Goal: Task Accomplishment & Management: Complete application form

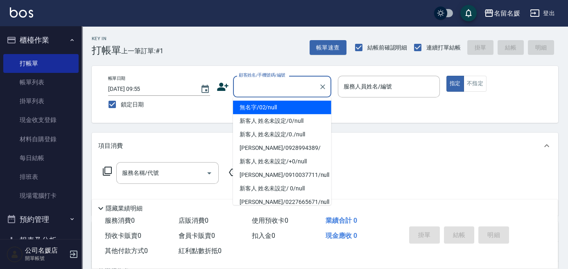
click at [280, 82] on div "顧客姓名/手機號碼/編號 顧客姓名/手機號碼/編號" at bounding box center [282, 87] width 98 height 22
type input "0"
type input "08"
type input "無名字/02/null"
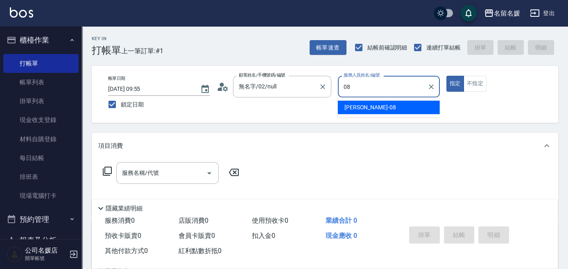
type input "08"
type button "true"
type input "[PERSON_NAME]-08"
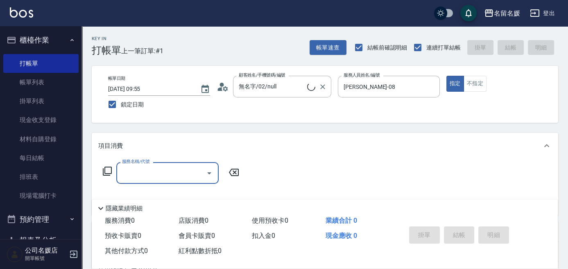
type input "2"
type input "新客人 姓名未設定/0/null"
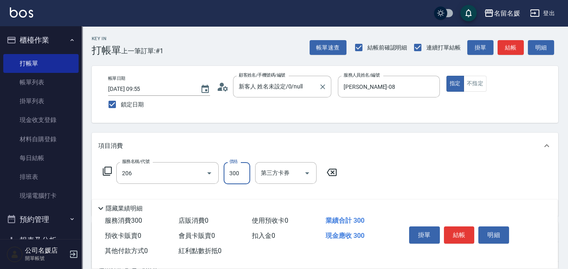
type input "洗髮[300](206)"
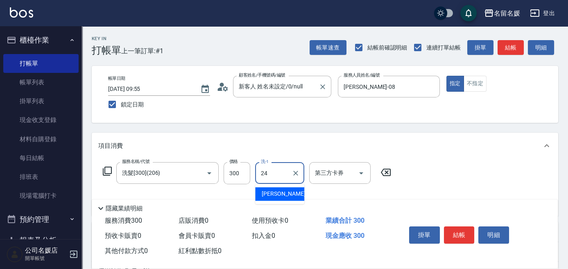
type input "[PERSON_NAME]-24"
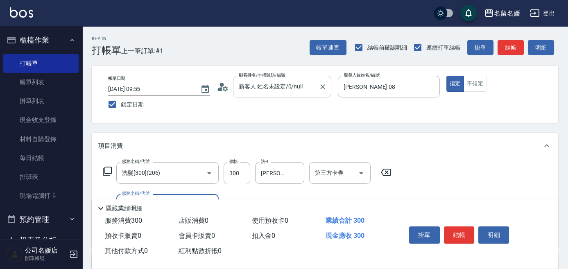
scroll to position [37, 0]
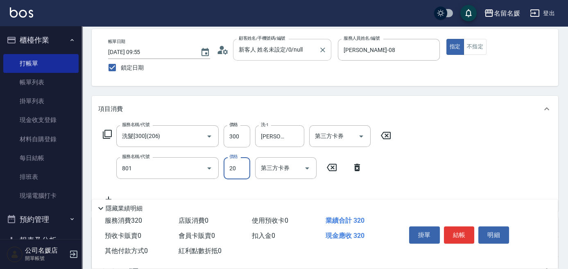
type input "潤絲(801)"
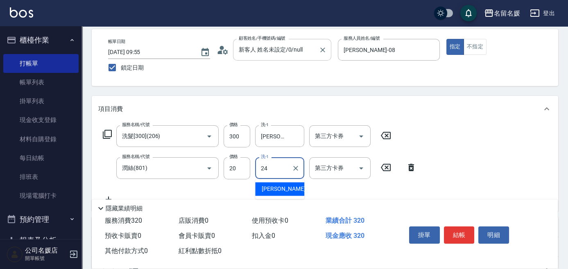
type input "[PERSON_NAME]-24"
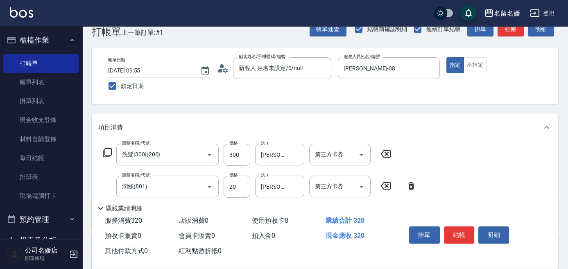
scroll to position [0, 0]
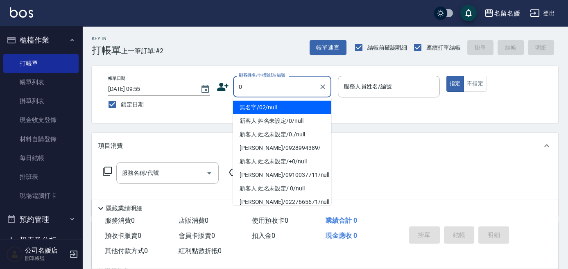
type input "0"
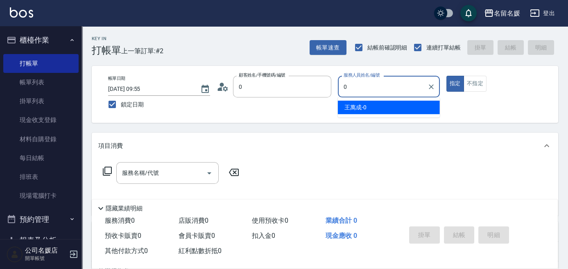
type input "無名字/02/null"
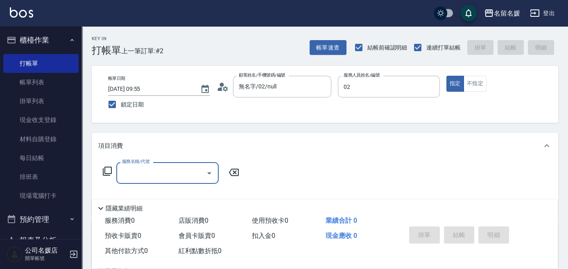
type input "[PERSON_NAME]-02"
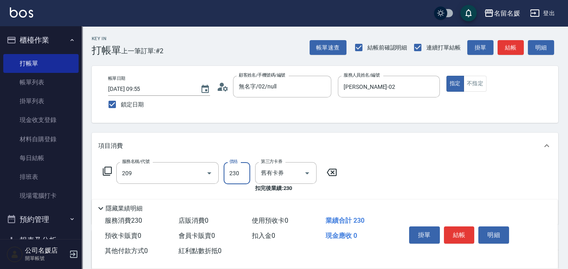
type input "洗髮券-(卡)230(209)"
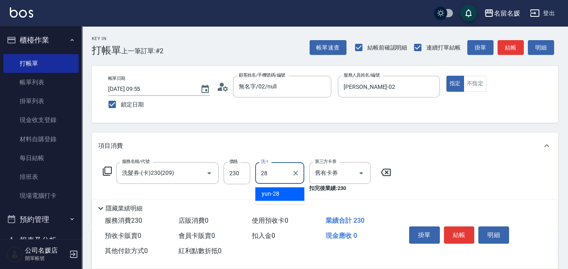
type input "yun-28"
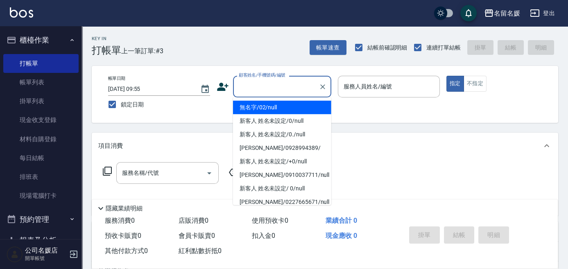
click at [273, 83] on input "顧客姓名/手機號碼/編號" at bounding box center [276, 86] width 79 height 14
drag, startPoint x: 271, startPoint y: 103, endPoint x: 383, endPoint y: 82, distance: 113.6
click at [273, 102] on li "無名字/02/null" at bounding box center [282, 108] width 98 height 14
click at [383, 82] on label "服務人員姓名/編號" at bounding box center [367, 86] width 48 height 8
click at [383, 82] on input "服務人員姓名/編號" at bounding box center [388, 86] width 95 height 14
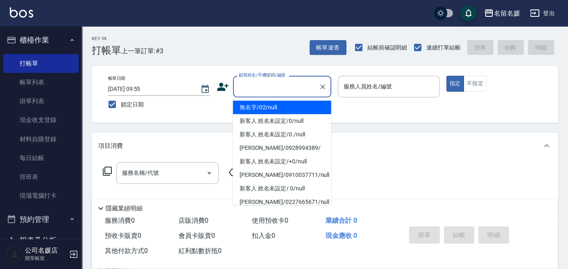
type input "無名字/02/null"
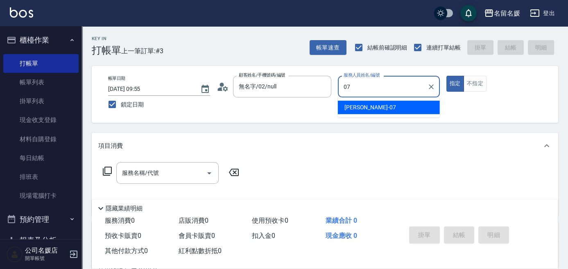
type input "[PERSON_NAME]-07"
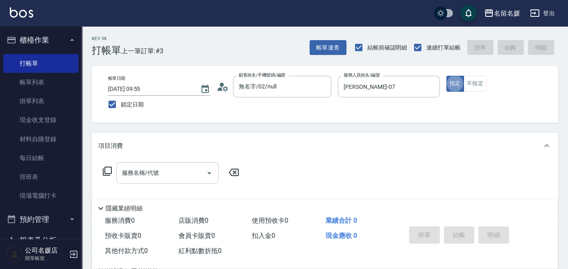
click at [175, 172] on input "服務名稱/代號" at bounding box center [161, 173] width 83 height 14
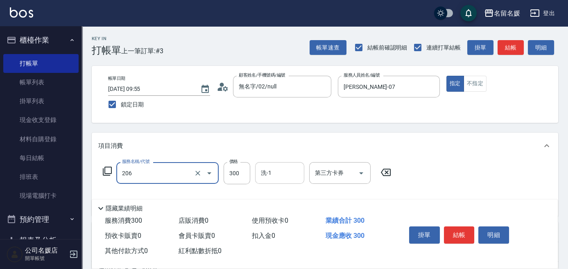
click at [282, 171] on input "洗-1" at bounding box center [280, 173] width 42 height 14
type input "洗髮[300](206)"
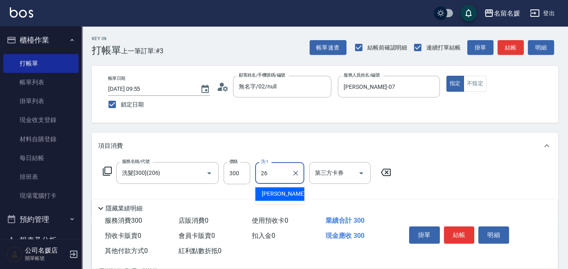
type input "[PERSON_NAME]-26"
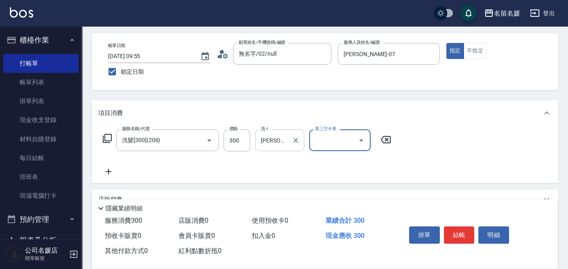
scroll to position [37, 0]
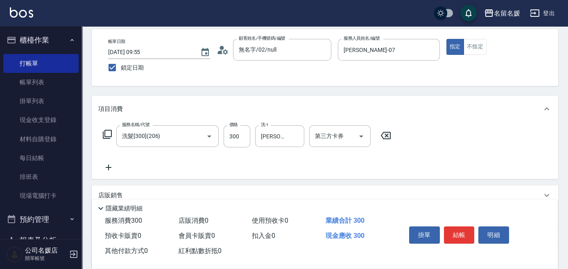
click at [106, 171] on icon at bounding box center [108, 167] width 20 height 10
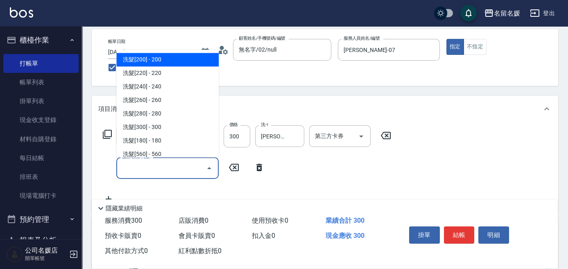
click at [152, 165] on input "服務名稱/代號" at bounding box center [161, 168] width 83 height 14
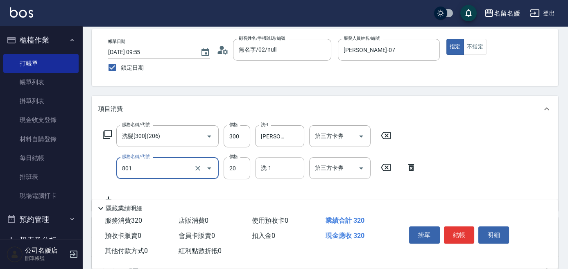
click at [282, 166] on input "洗-1" at bounding box center [280, 168] width 42 height 14
type input "潤絲(801)"
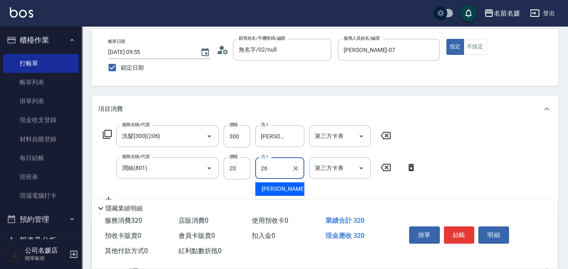
type input "[PERSON_NAME]-26"
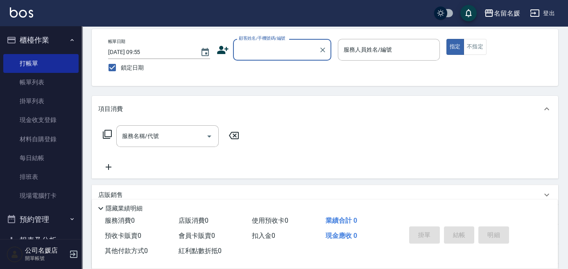
scroll to position [0, 0]
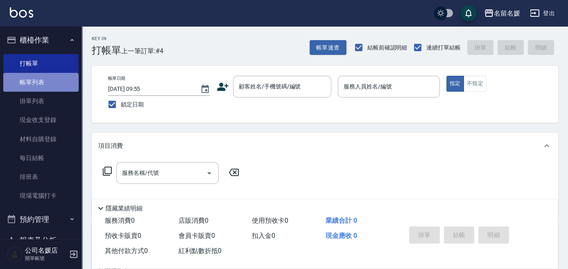
click at [45, 81] on link "帳單列表" at bounding box center [40, 82] width 75 height 19
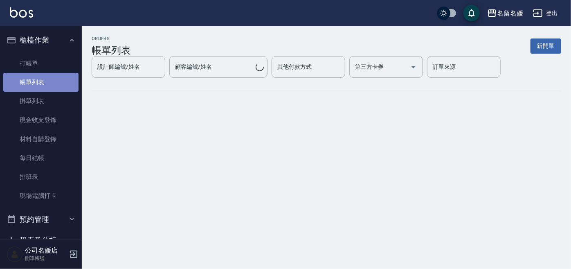
click at [45, 81] on link "帳單列表" at bounding box center [40, 82] width 75 height 19
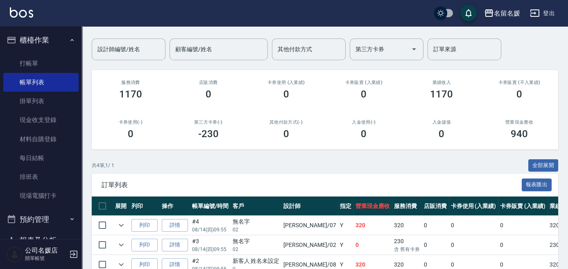
scroll to position [119, 0]
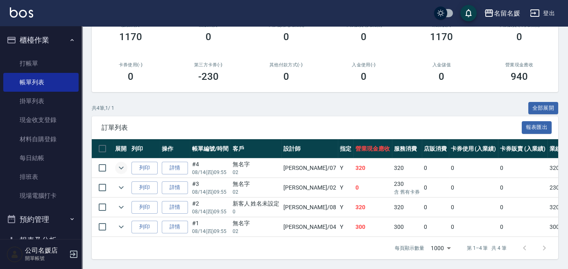
click at [117, 163] on icon "expand row" at bounding box center [121, 168] width 10 height 10
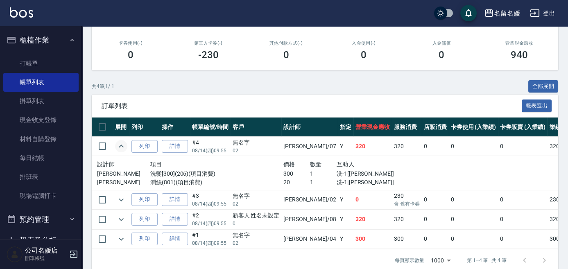
scroll to position [153, 0]
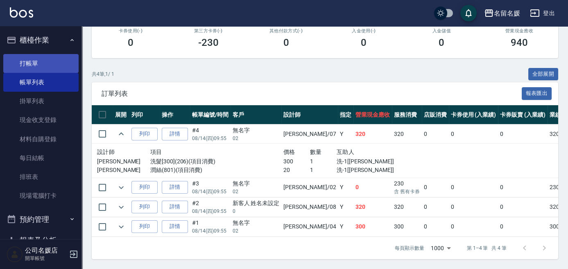
click at [65, 66] on link "打帳單" at bounding box center [40, 63] width 75 height 19
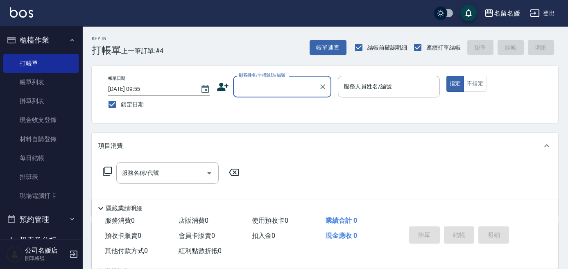
click at [293, 95] on div "顧客姓名/手機號碼/編號" at bounding box center [282, 87] width 98 height 22
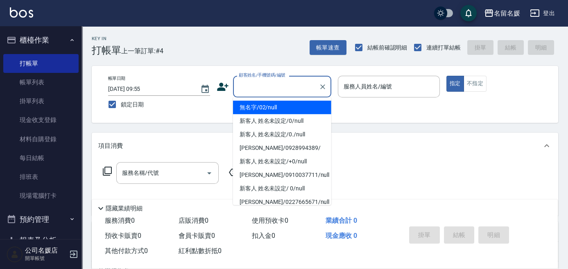
click at [296, 105] on li "無名字/02/null" at bounding box center [282, 108] width 98 height 14
type input "無名字/02/null"
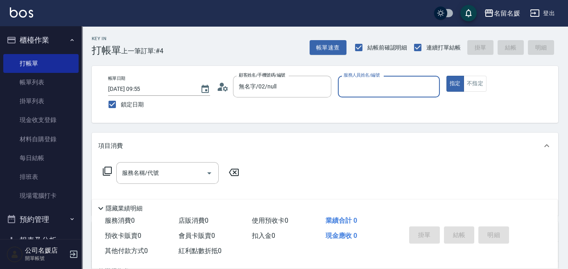
click at [383, 85] on input "服務人員姓名/編號" at bounding box center [388, 86] width 95 height 14
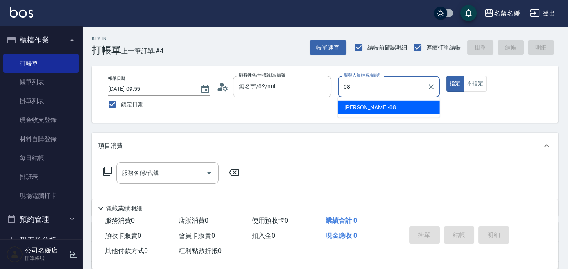
type input "08"
type button "true"
type input "[PERSON_NAME]-08"
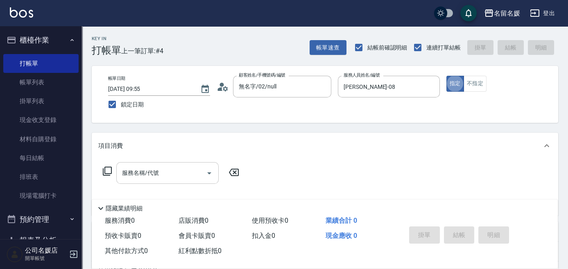
click at [174, 166] on div "服務名稱/代號" at bounding box center [167, 173] width 102 height 22
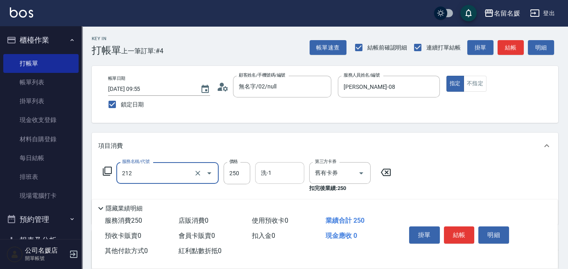
click at [299, 173] on input "洗-1" at bounding box center [280, 173] width 42 height 14
type input "洗髮券-(卡)250(212)"
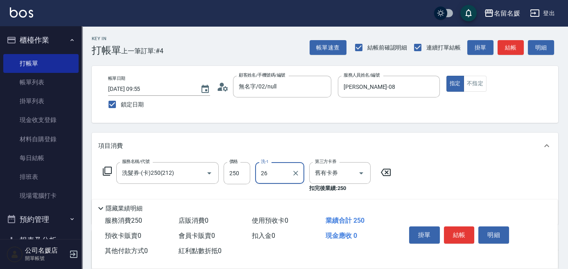
type input "[PERSON_NAME]-26"
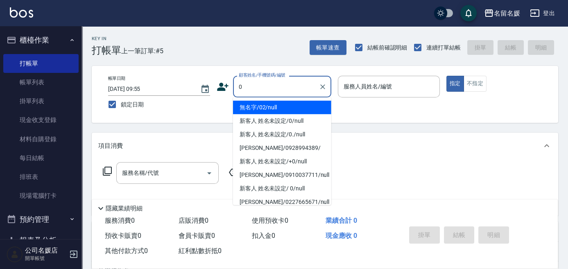
type input "無名字/02/null"
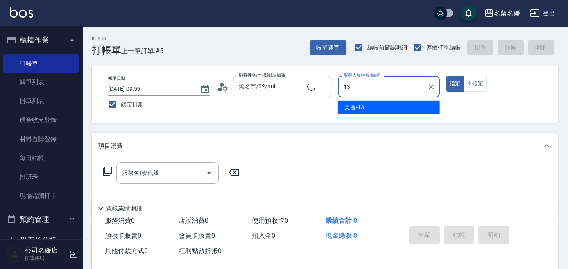
type input "支援-13"
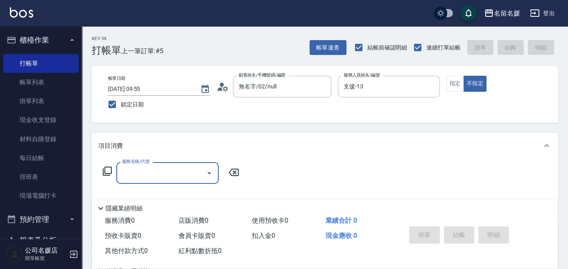
type input "新客人 姓名未設定/0/null"
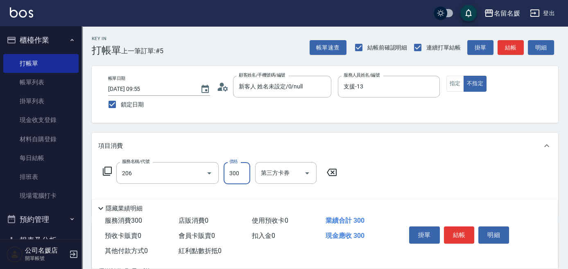
type input "洗髮[300](206)"
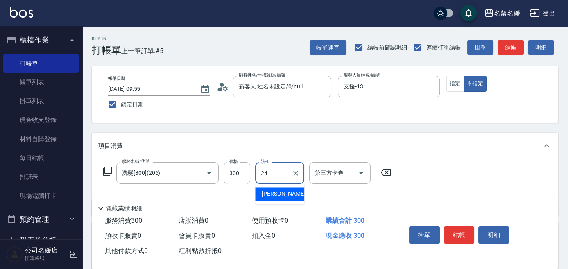
type input "[PERSON_NAME]-24"
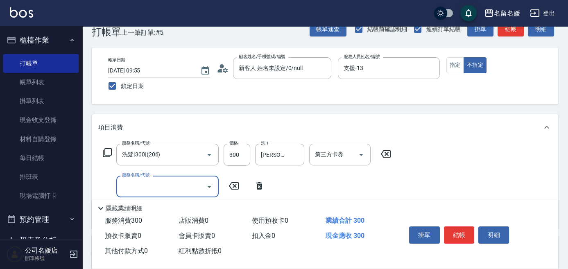
scroll to position [74, 0]
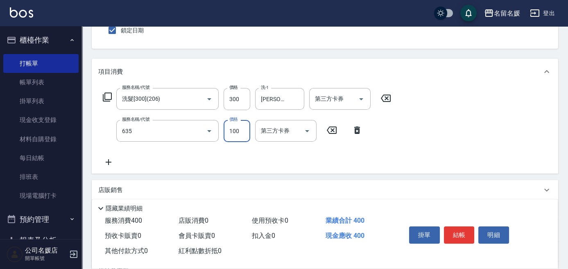
type input "[PERSON_NAME].玻酸.晶膜.水療(635)"
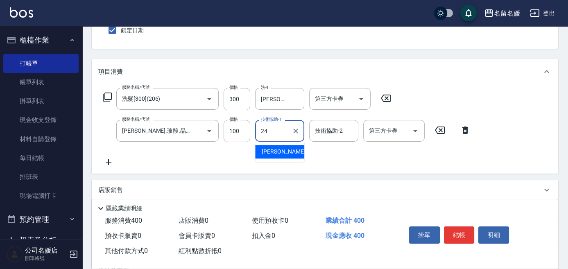
type input "[PERSON_NAME]-24"
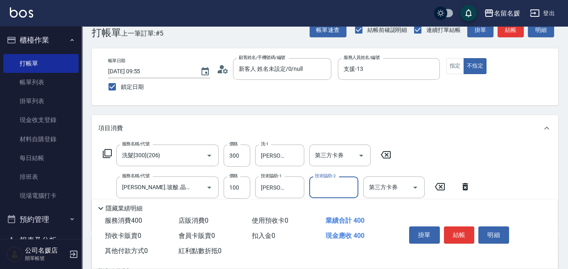
scroll to position [0, 0]
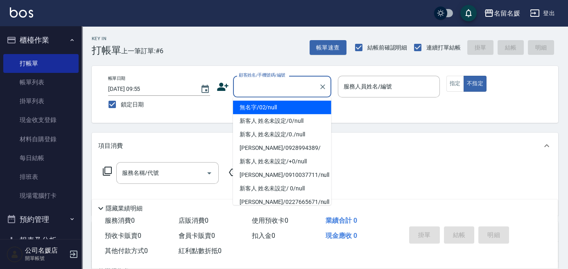
type input "0"
type input "無名字/02/null"
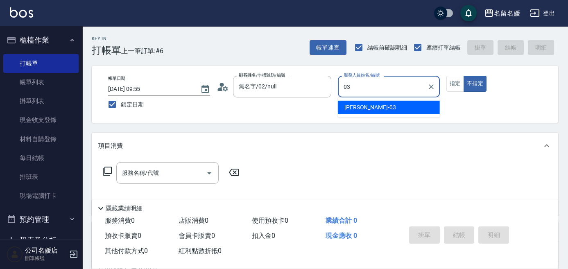
type input "[PERSON_NAME]-03"
type button "false"
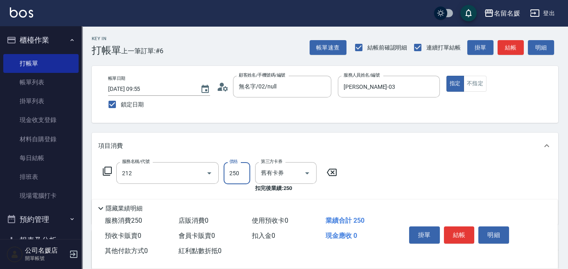
type input "洗髮券-(卡)250(212)"
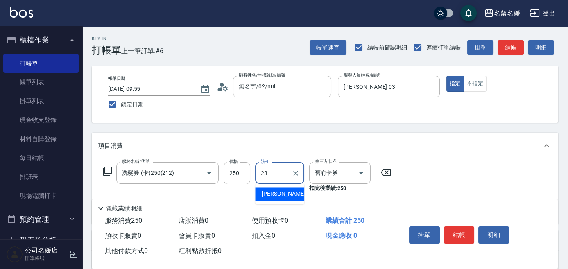
type input "[PERSON_NAME]-23"
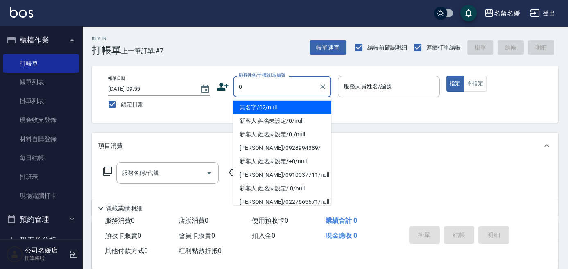
type input "0"
type input "02"
type input "無名字/02/null"
type input "[PERSON_NAME]-02"
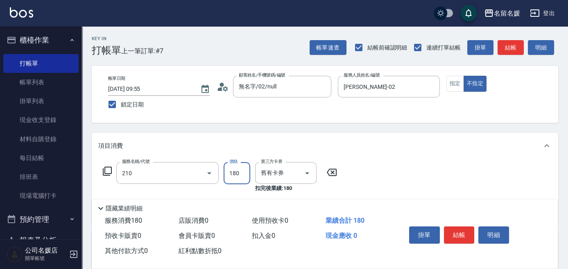
type input "洗券-(卡)180(210)"
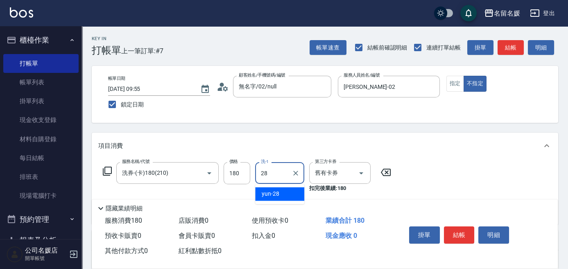
type input "yun-28"
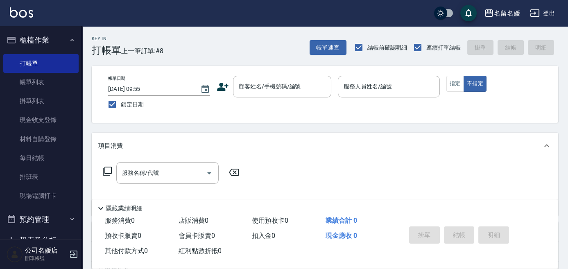
drag, startPoint x: 303, startPoint y: 116, endPoint x: 452, endPoint y: 149, distance: 152.1
click at [452, 149] on div "項目消費" at bounding box center [319, 146] width 443 height 9
click at [275, 89] on input "顧客姓名/手機號碼/編號" at bounding box center [276, 86] width 79 height 14
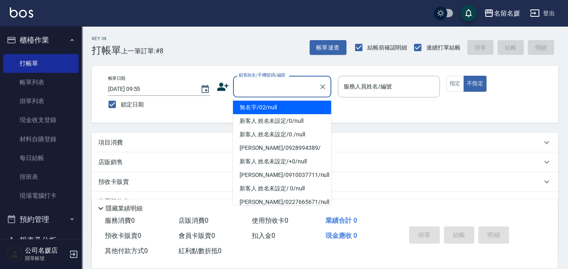
click at [289, 105] on li "無名字/02/null" at bounding box center [282, 108] width 98 height 14
type input "無名字/02/null"
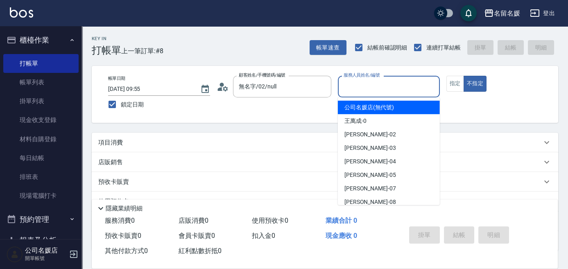
click at [370, 92] on input "服務人員姓名/編號" at bounding box center [388, 86] width 95 height 14
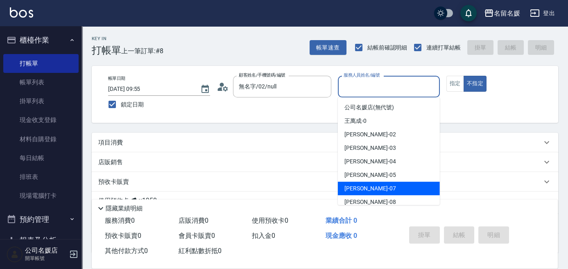
click at [375, 185] on div "[PERSON_NAME] -07" at bounding box center [389, 189] width 102 height 14
type input "[PERSON_NAME]-07"
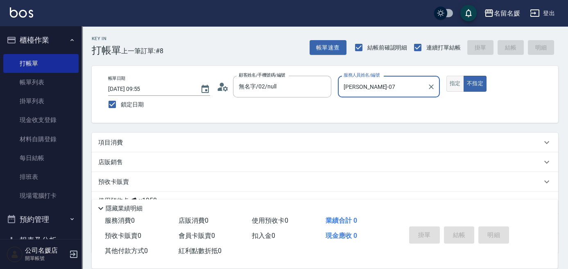
click at [451, 78] on button "指定" at bounding box center [455, 84] width 18 height 16
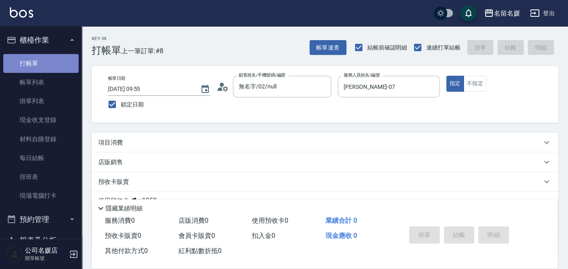
click at [56, 63] on link "打帳單" at bounding box center [40, 63] width 75 height 19
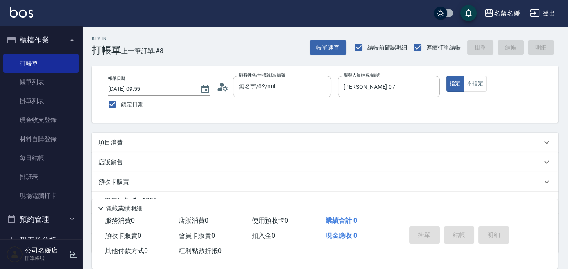
click at [110, 145] on p "項目消費" at bounding box center [110, 142] width 25 height 9
click at [107, 170] on icon at bounding box center [107, 171] width 10 height 10
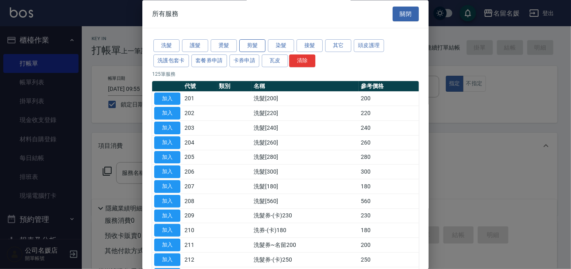
click at [261, 42] on button "剪髮" at bounding box center [252, 46] width 26 height 13
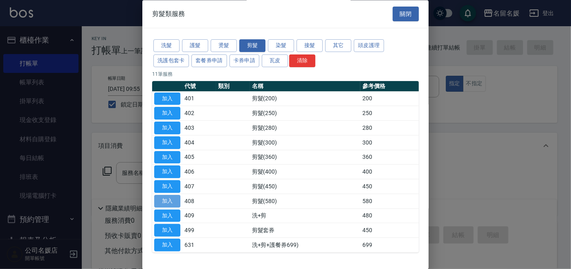
click at [171, 196] on button "加入" at bounding box center [167, 201] width 26 height 13
type input "剪髮(580)(408)"
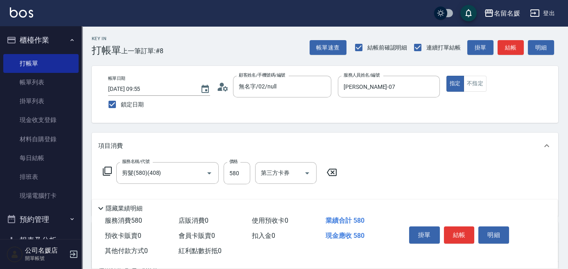
click at [107, 167] on icon at bounding box center [107, 171] width 10 height 10
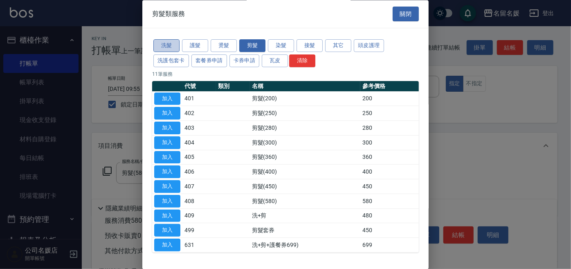
click at [162, 47] on button "洗髮" at bounding box center [166, 46] width 26 height 13
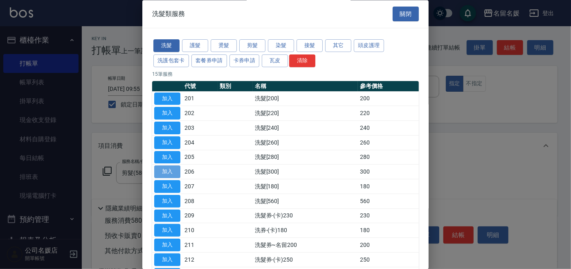
click at [168, 167] on button "加入" at bounding box center [167, 172] width 26 height 13
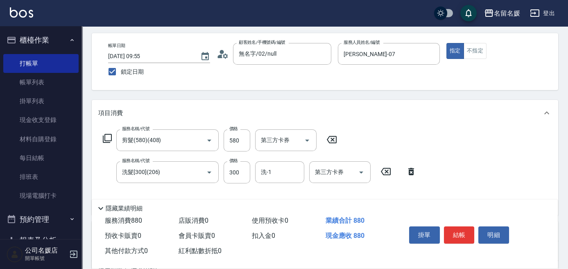
scroll to position [37, 0]
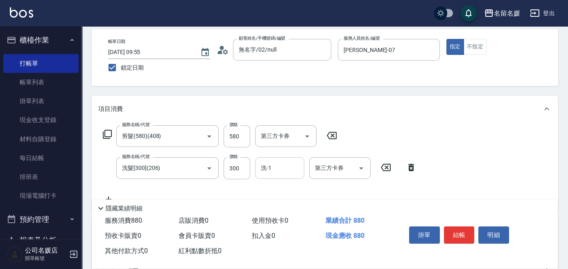
click at [277, 167] on input "洗-1" at bounding box center [280, 168] width 42 height 14
click at [298, 189] on div "[PERSON_NAME] -07" at bounding box center [279, 189] width 49 height 14
type input "[PERSON_NAME]-07"
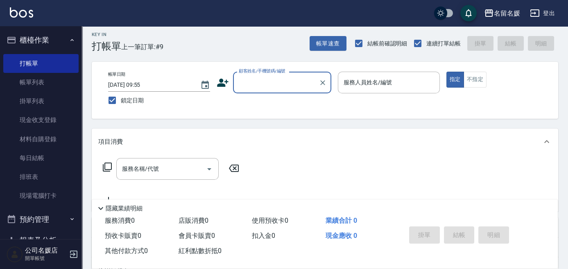
scroll to position [0, 0]
